Goal: Transaction & Acquisition: Purchase product/service

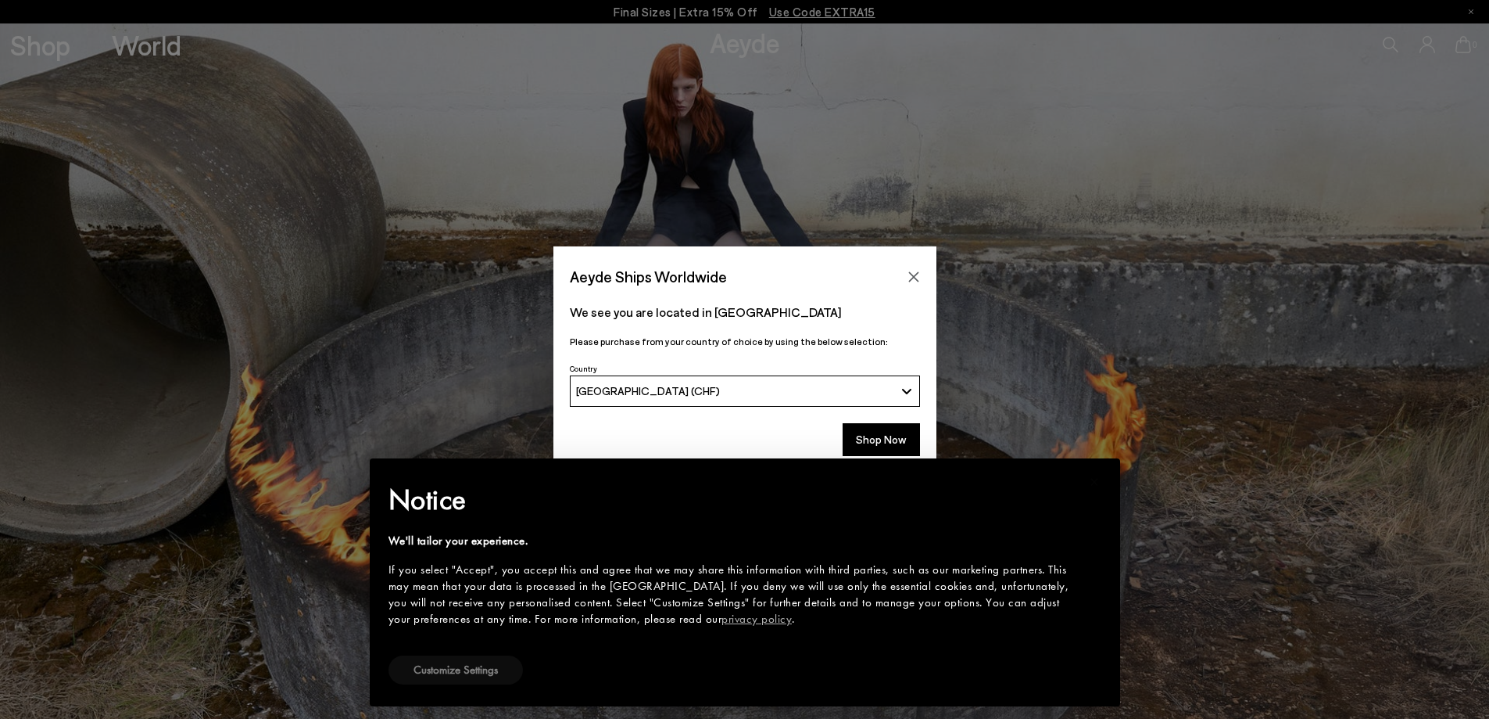
click at [497, 674] on button "Customize Settings" at bounding box center [456, 669] width 134 height 29
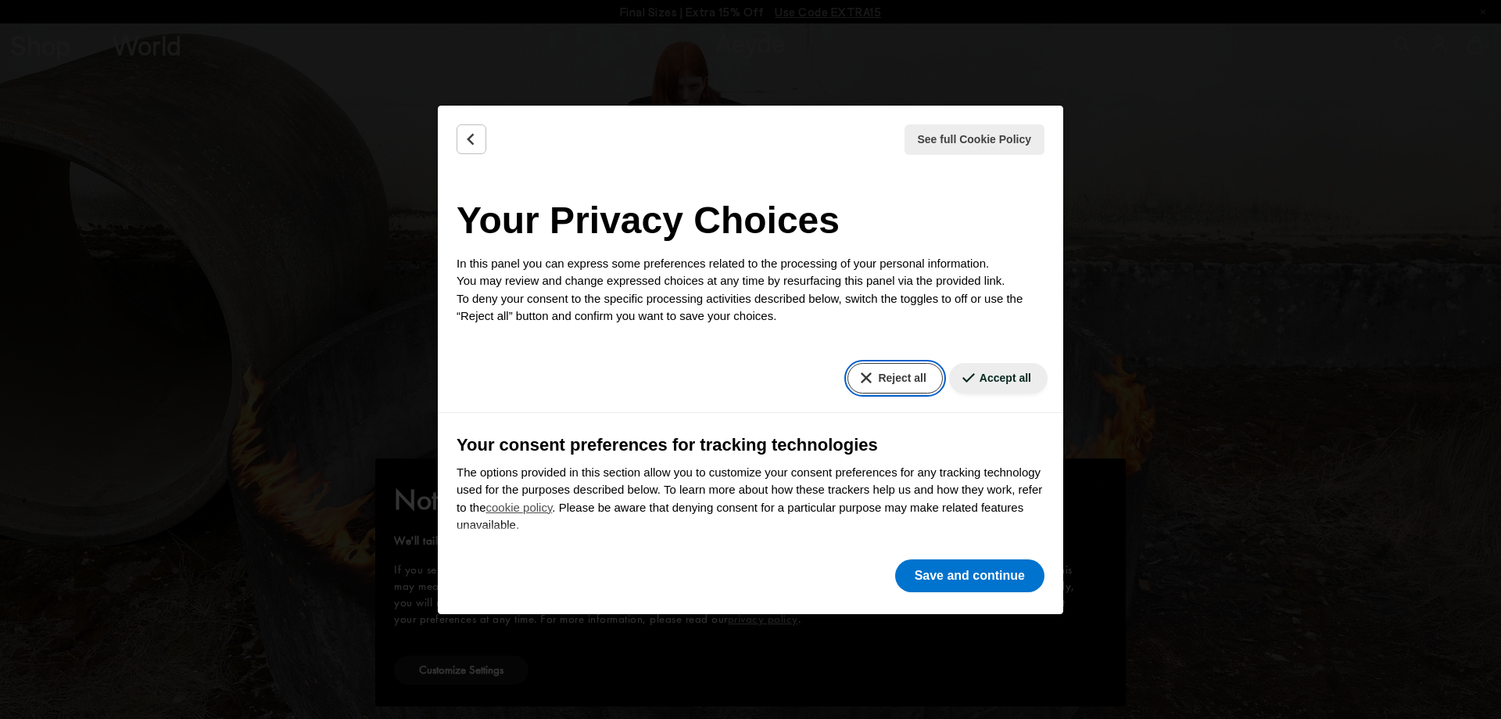
click at [908, 375] on button "Reject all" at bounding box center [895, 378] width 95 height 30
click at [941, 578] on button "Save and continue" at bounding box center [969, 575] width 149 height 33
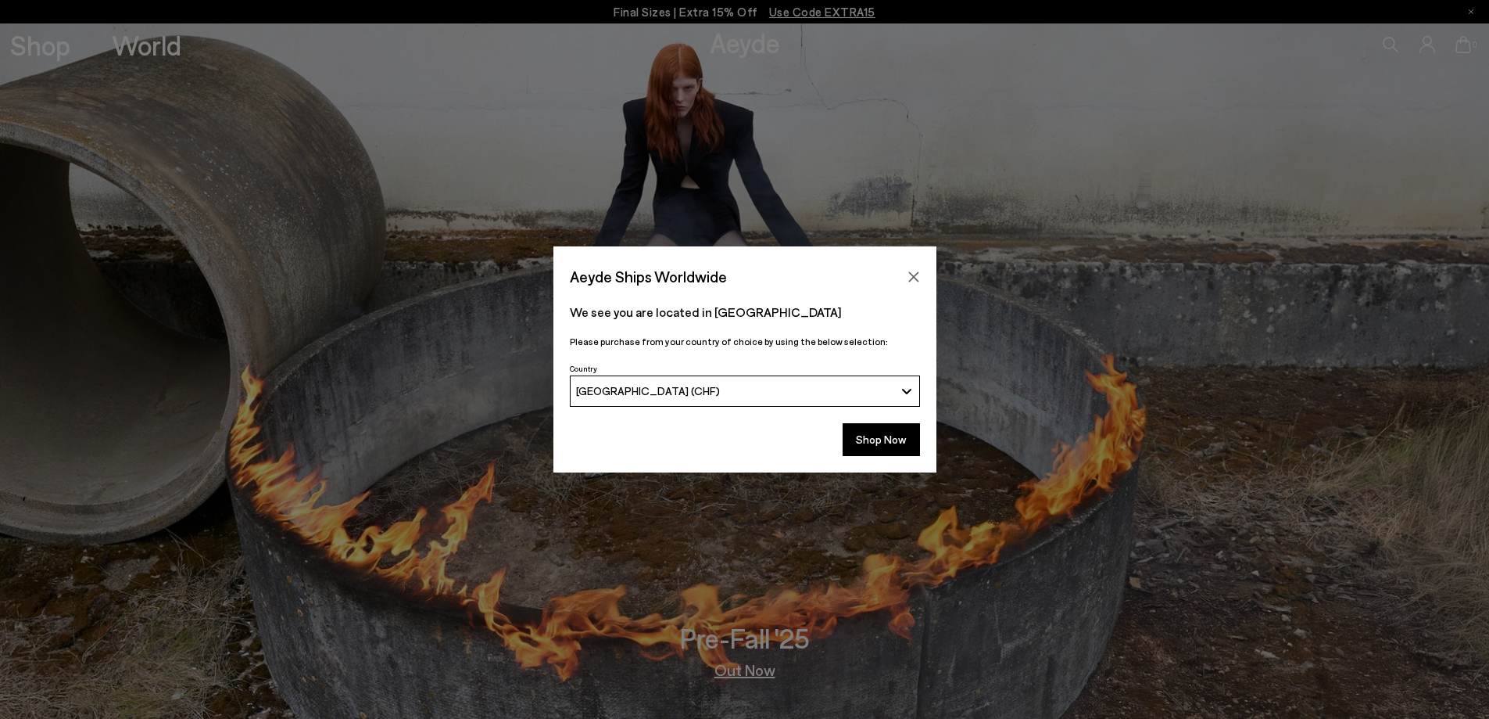
click at [797, 379] on button "[GEOGRAPHIC_DATA] (CHF)" at bounding box center [745, 390] width 350 height 31
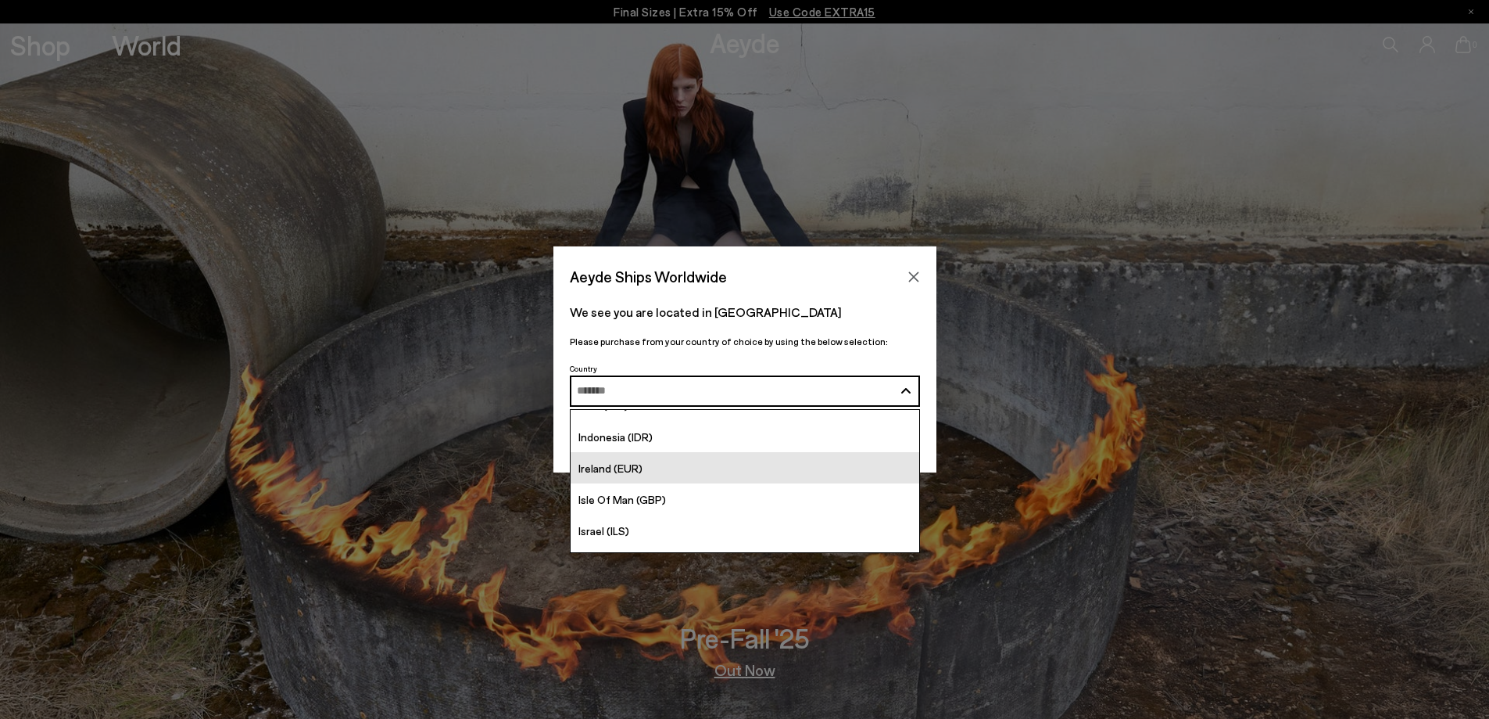
scroll to position [2736, 0]
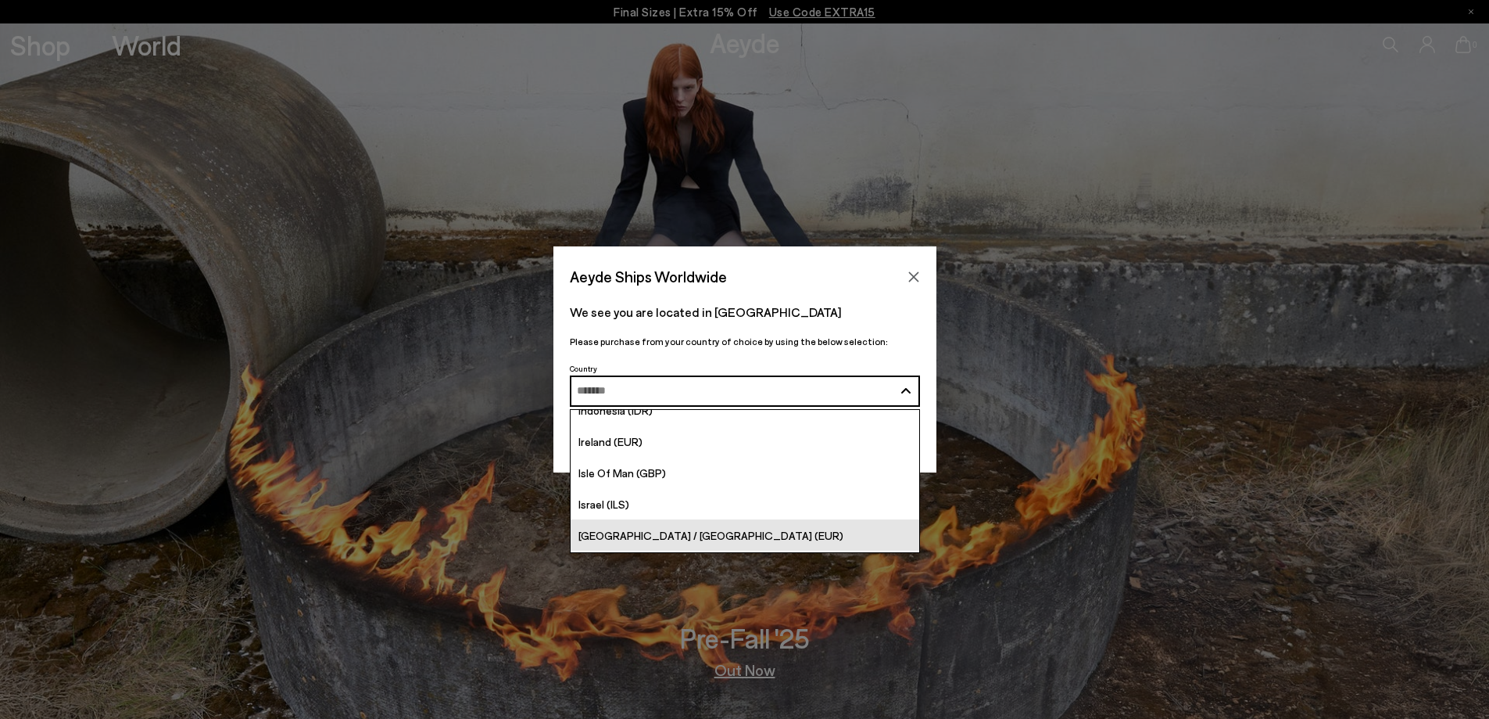
click at [721, 525] on link "[GEOGRAPHIC_DATA] / [GEOGRAPHIC_DATA] (EUR)" at bounding box center [745, 534] width 349 height 31
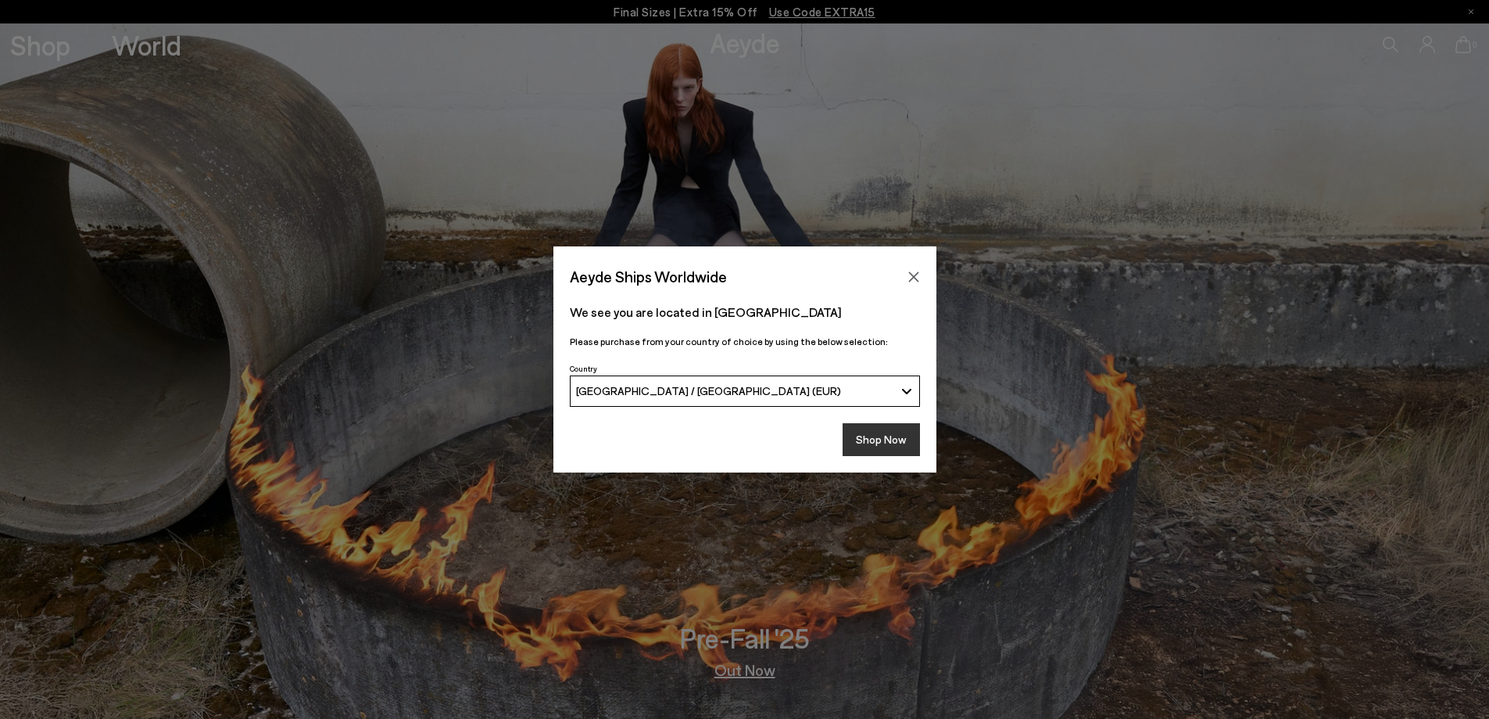
click at [901, 443] on button "Shop Now" at bounding box center [881, 439] width 77 height 33
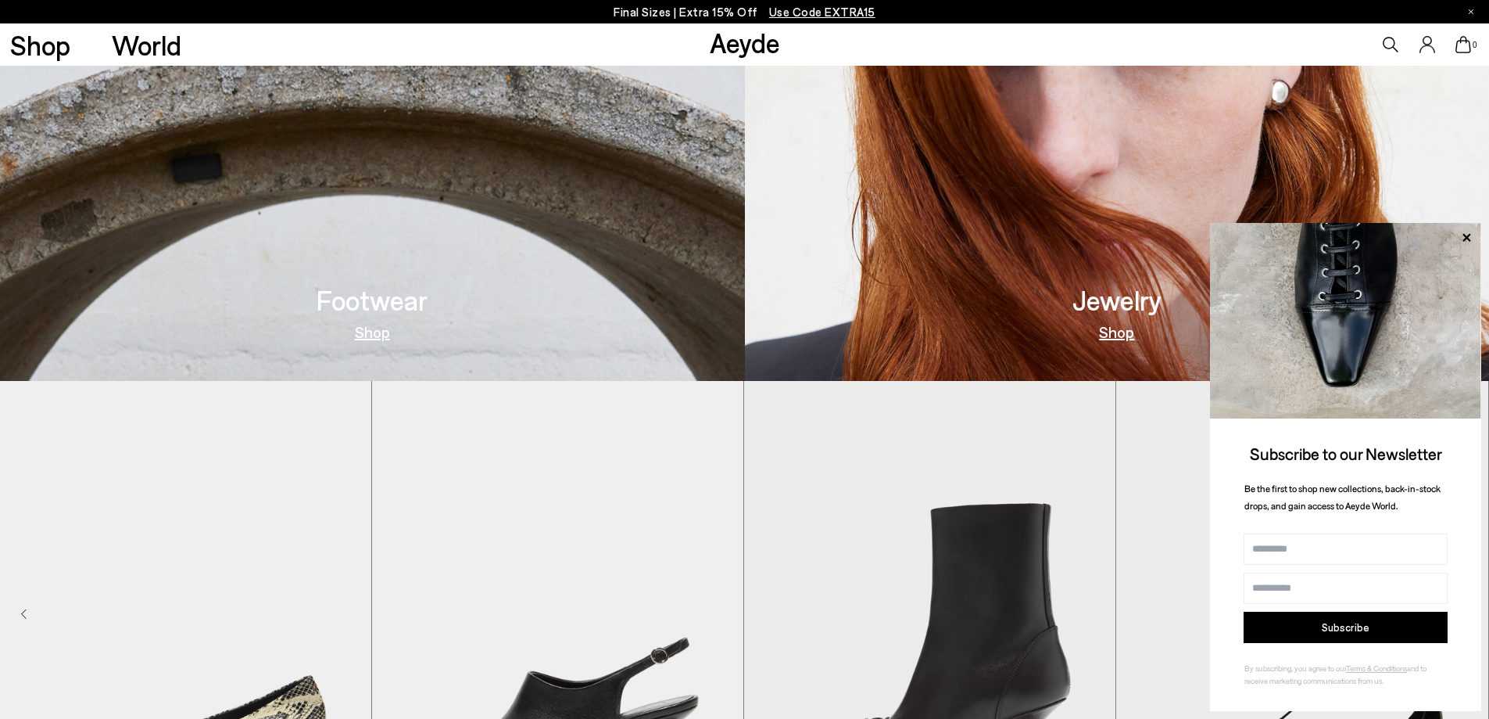
scroll to position [1016, 0]
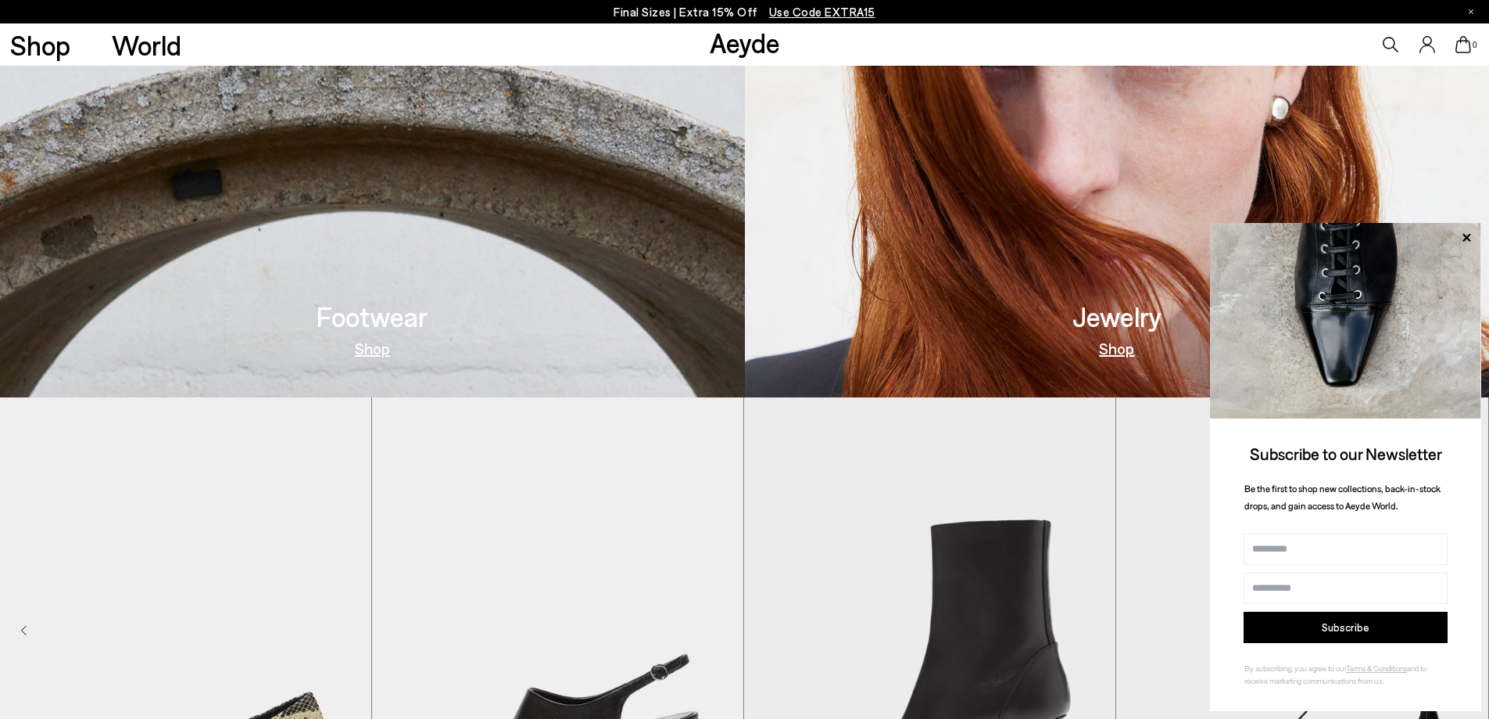
click at [483, 317] on img at bounding box center [372, 49] width 745 height 695
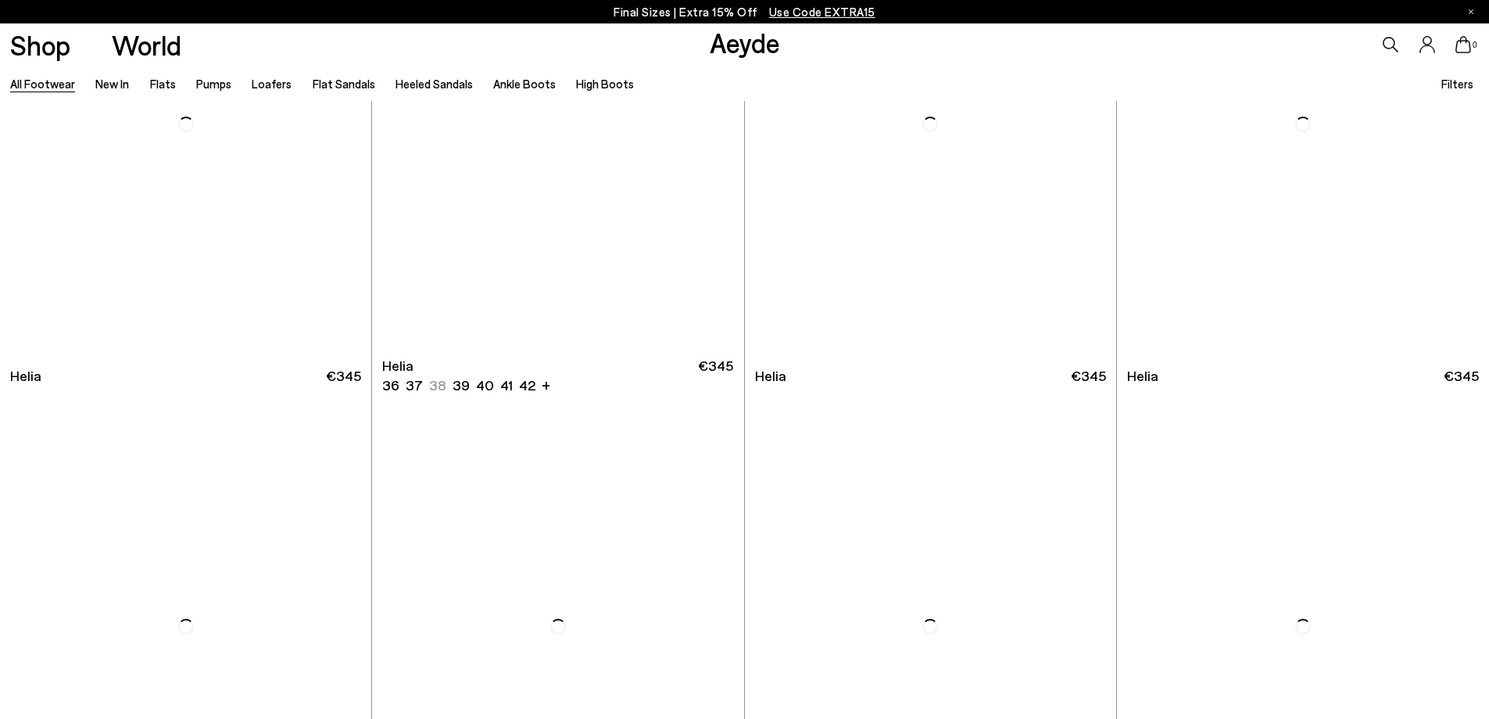
scroll to position [3987, 0]
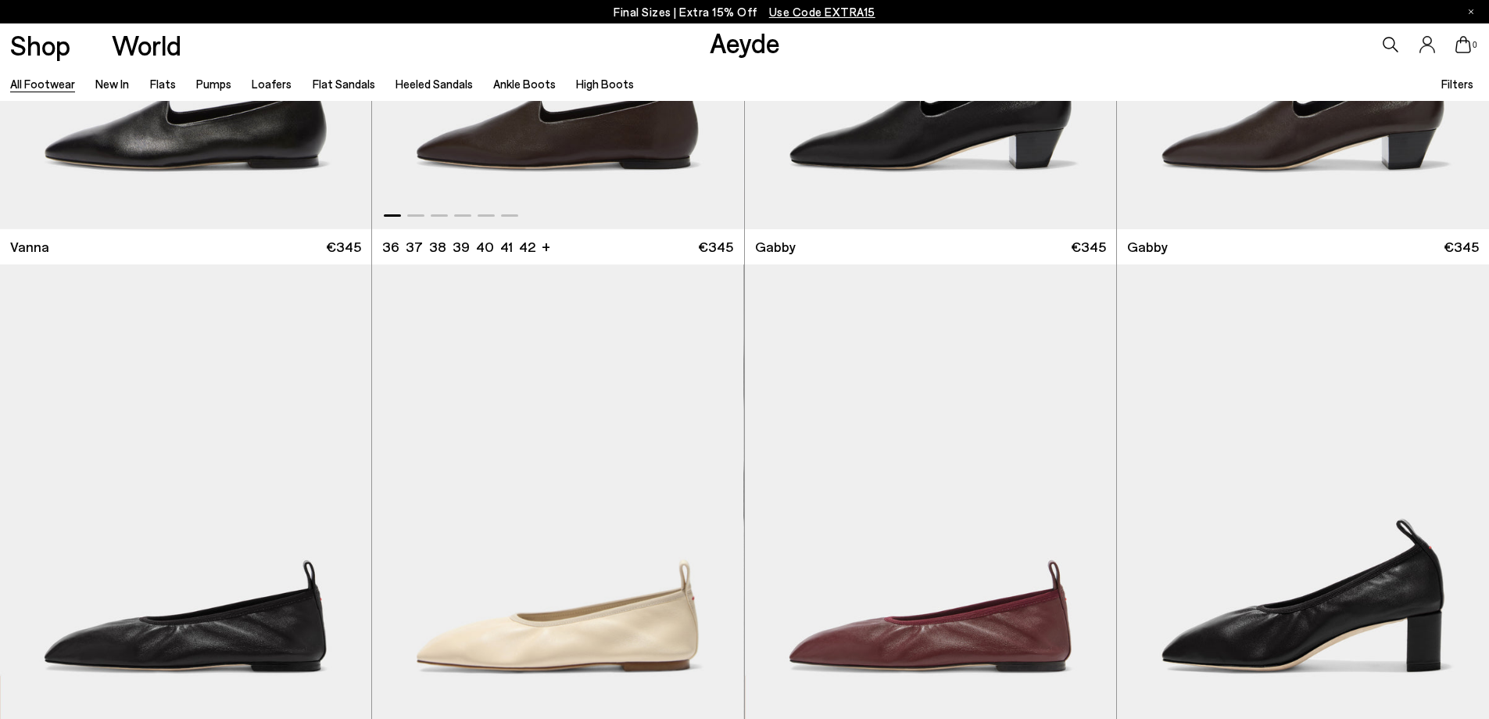
scroll to position [4066, 0]
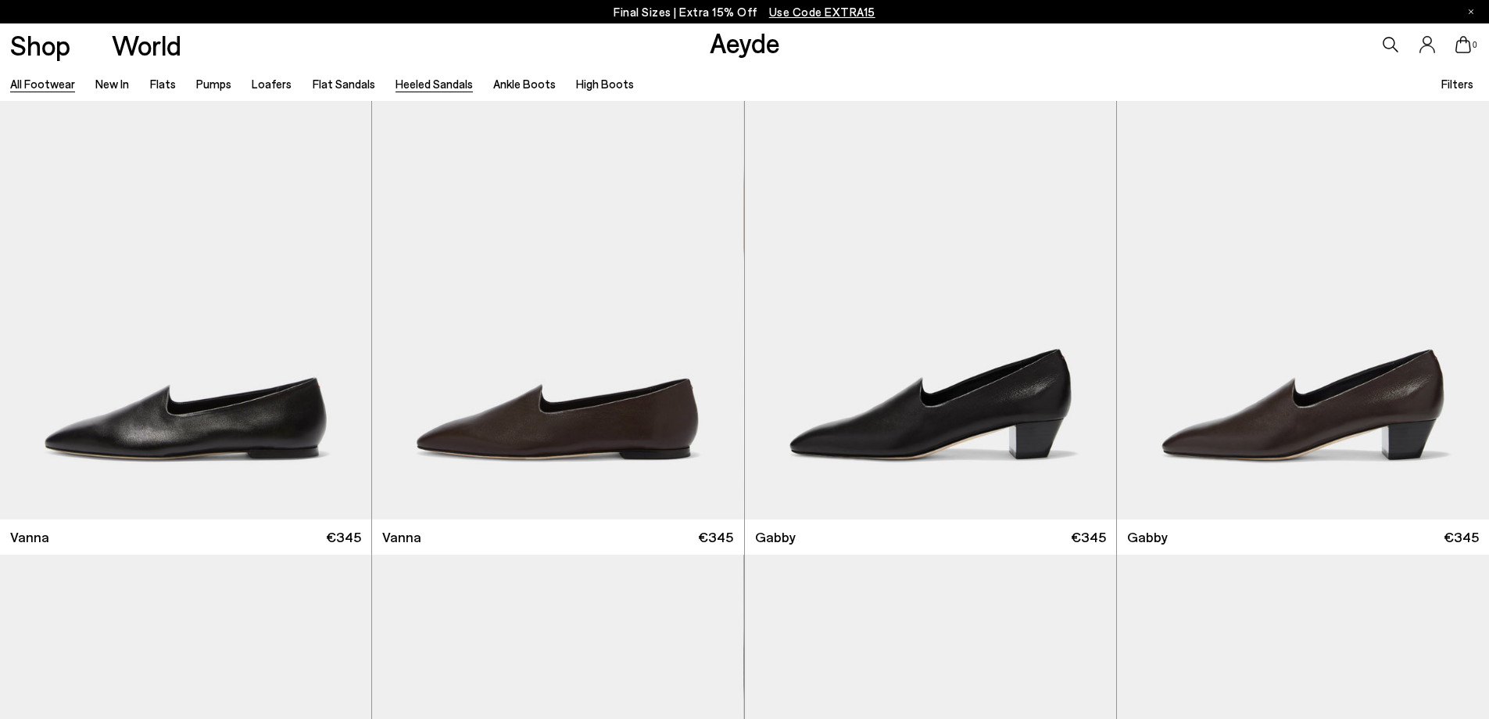
click at [424, 88] on link "Heeled Sandals" at bounding box center [434, 84] width 77 height 14
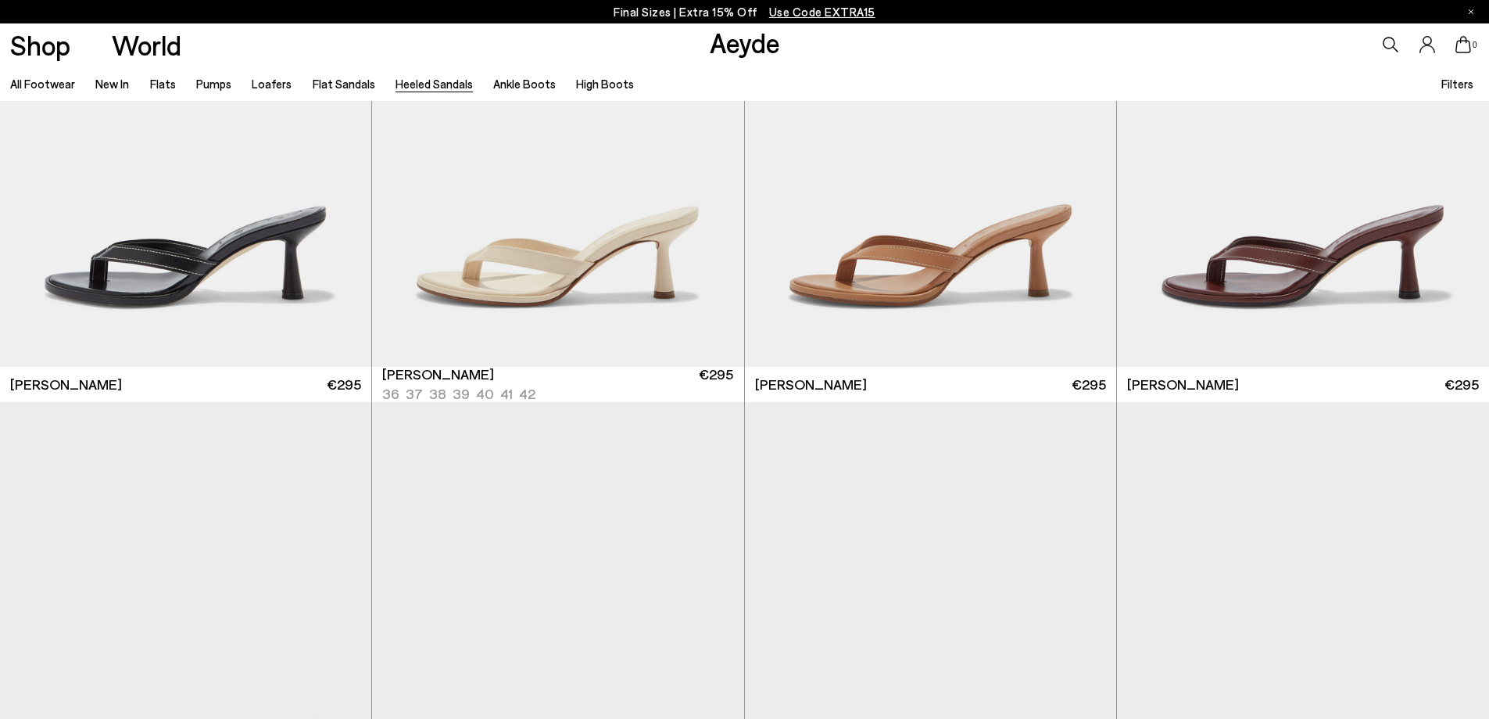
scroll to position [1173, 0]
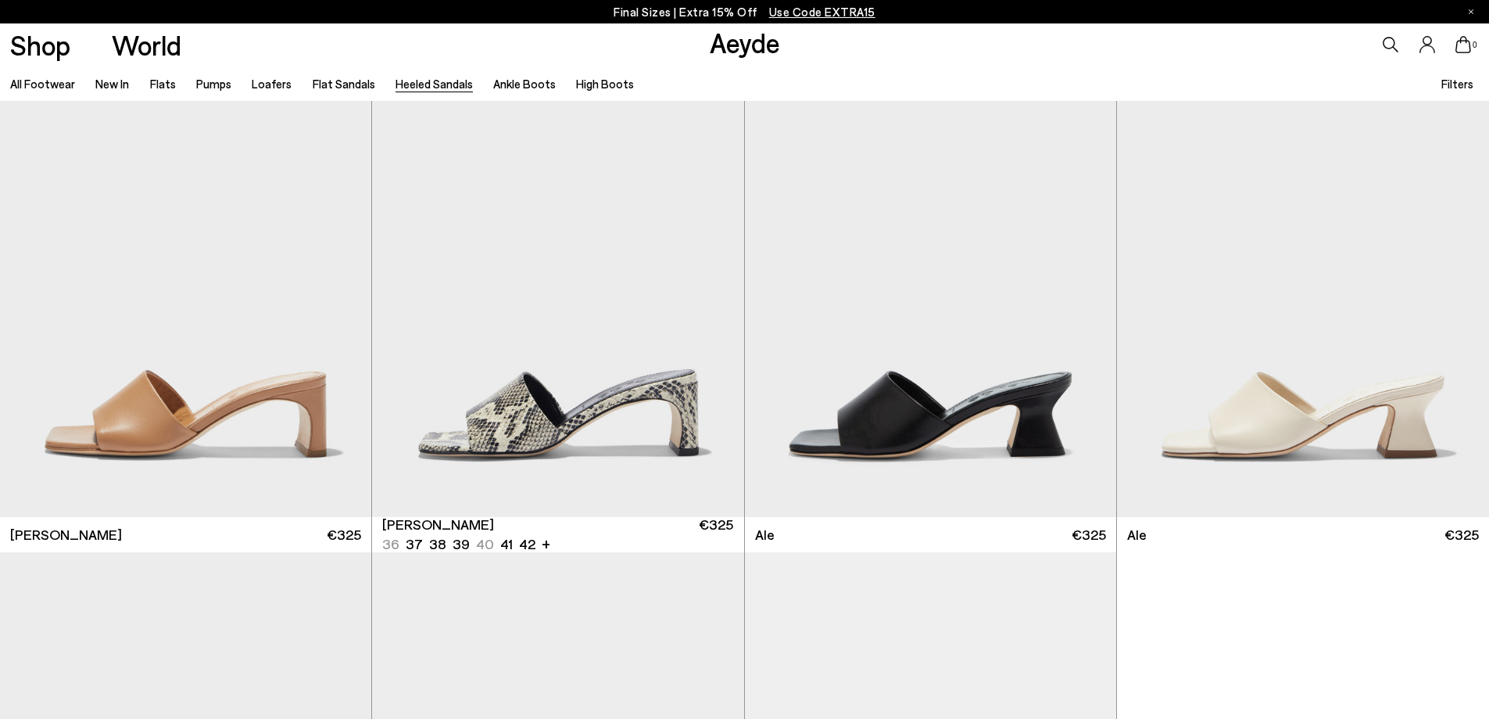
scroll to position [4222, 0]
